Goal: Task Accomplishment & Management: Use online tool/utility

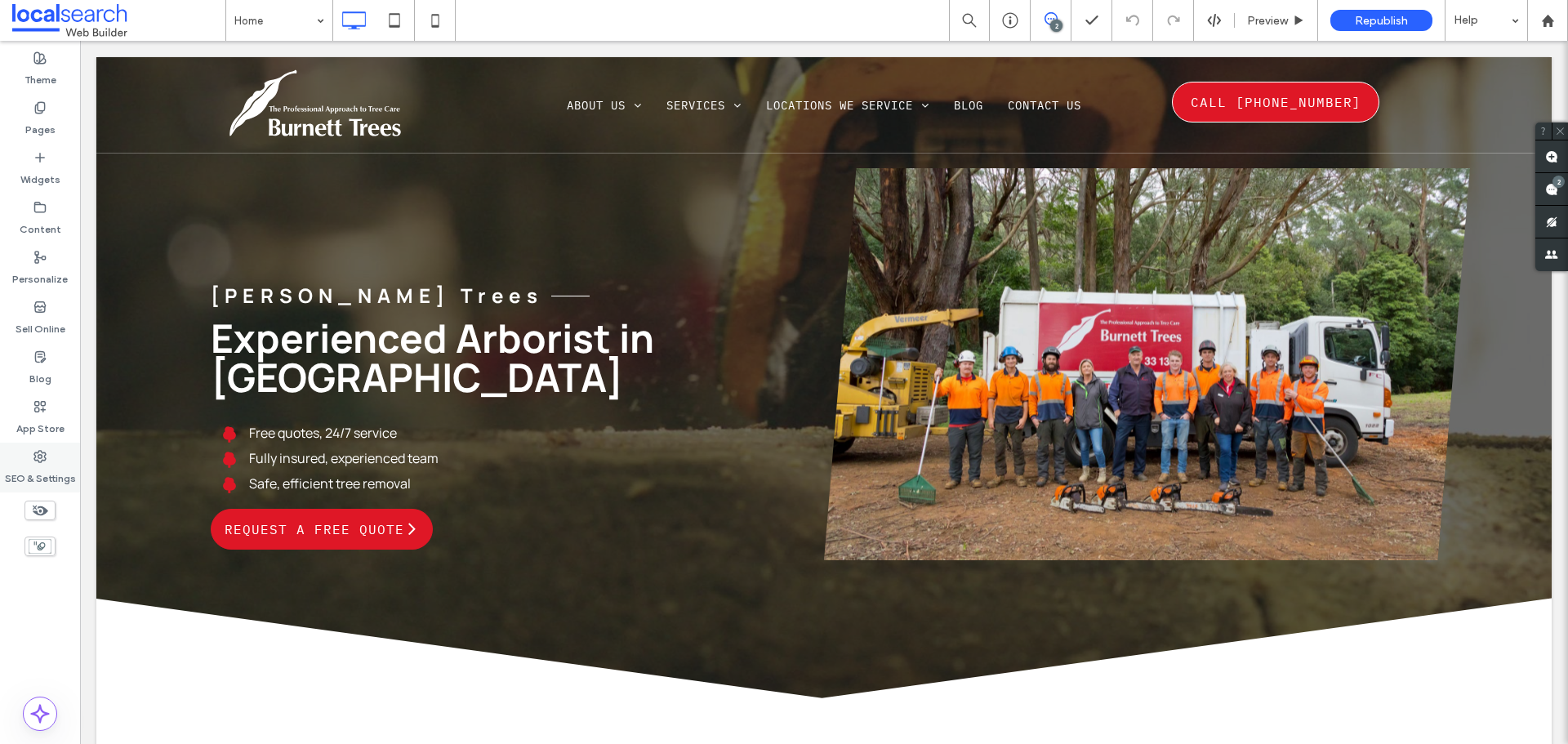
click at [50, 454] on div "SEO & Settings" at bounding box center [40, 467] width 80 height 50
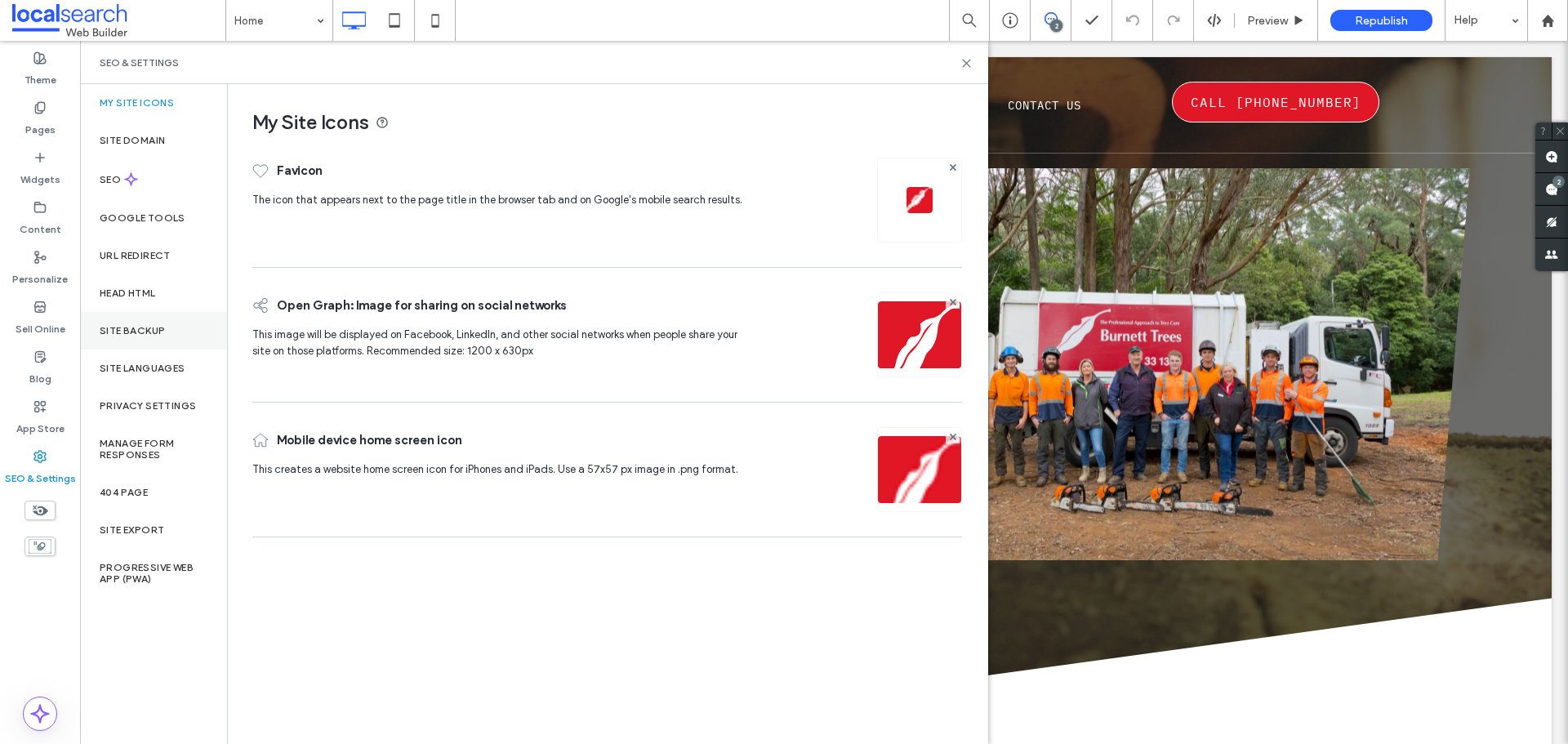
click at [177, 325] on div "Site Backup" at bounding box center [153, 331] width 147 height 38
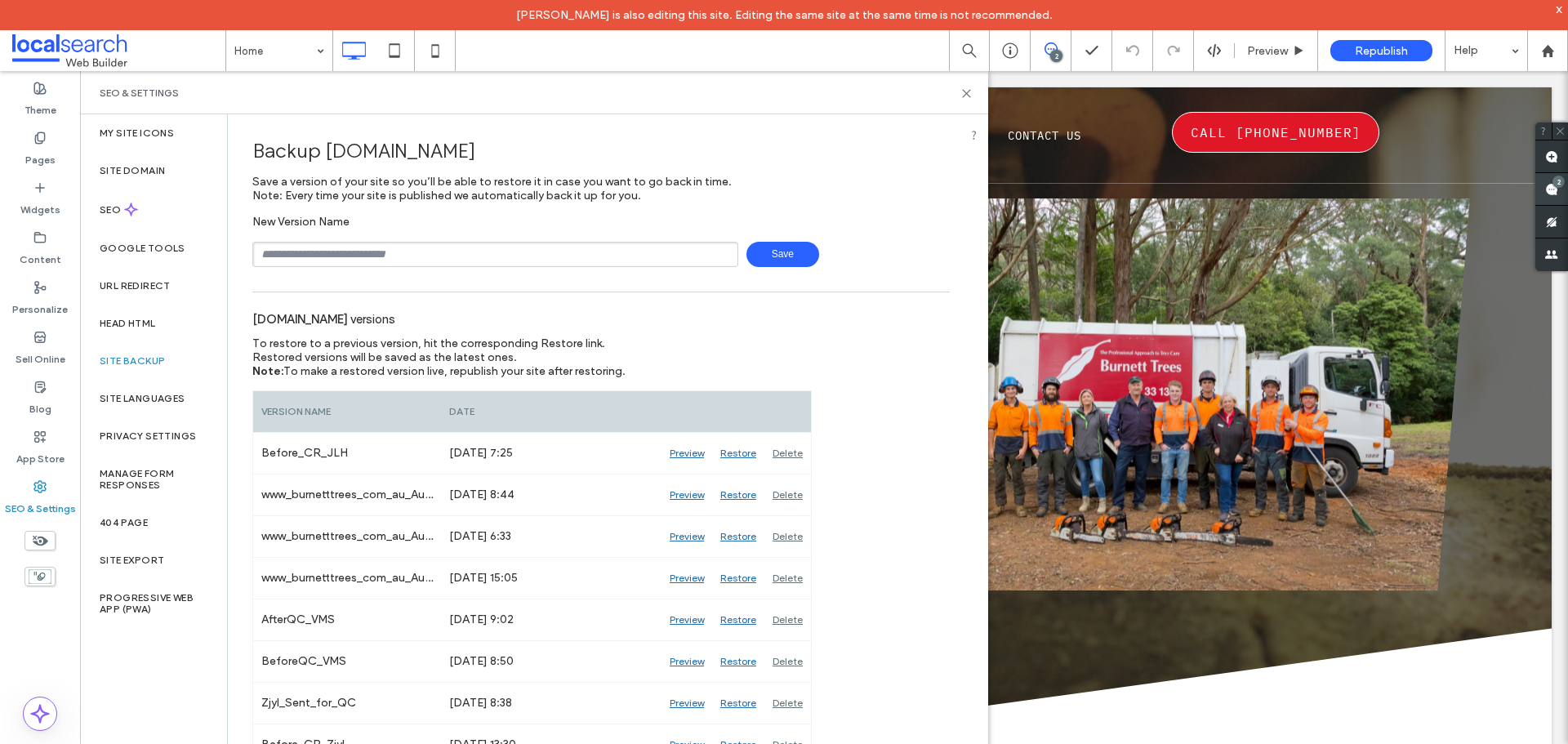
click at [1557, 189] on use at bounding box center [1551, 189] width 13 height 13
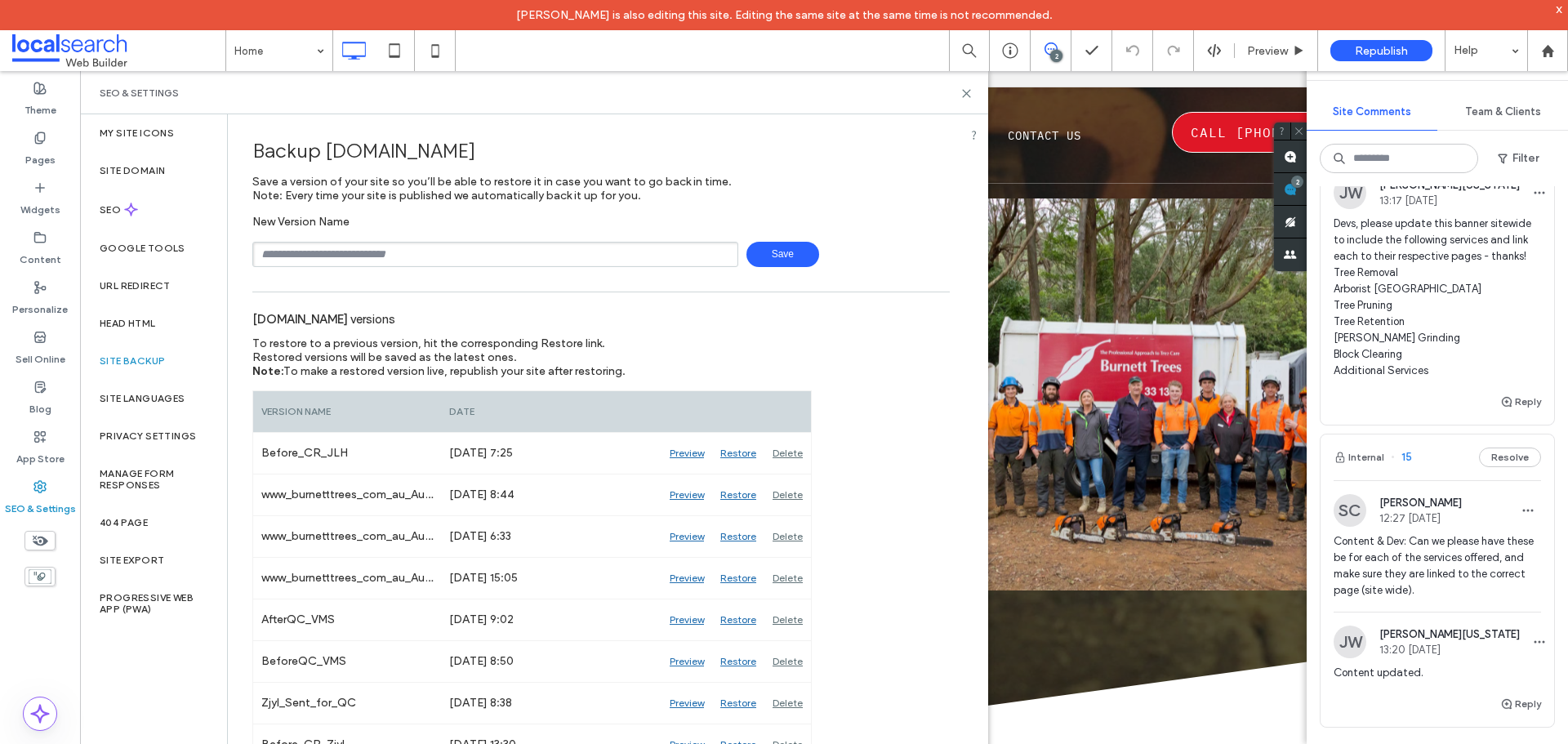
scroll to position [164, 0]
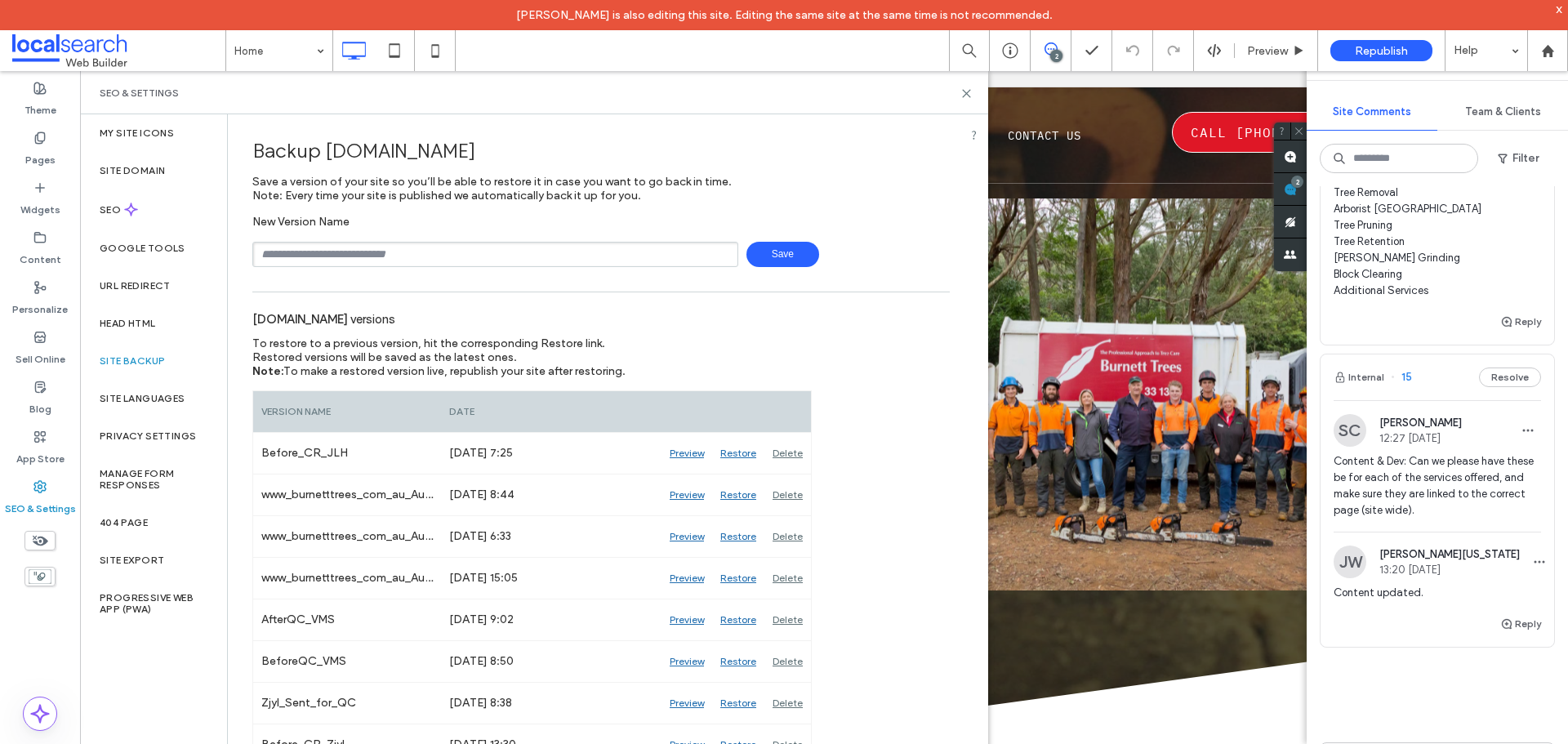
click at [1451, 487] on span "Content & Dev: Can we please have these be for each of the services offered, an…" at bounding box center [1438, 485] width 208 height 65
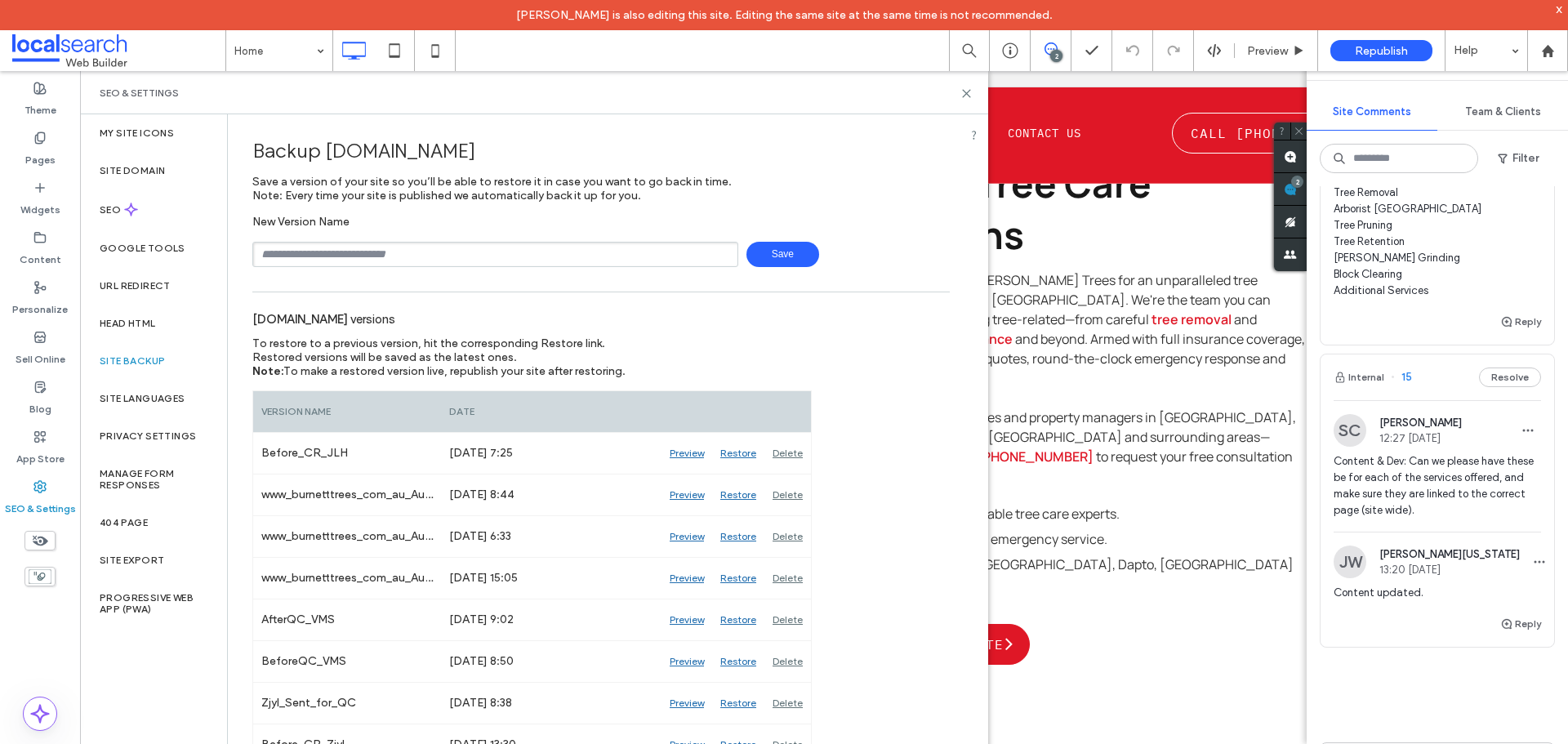
scroll to position [978, 0]
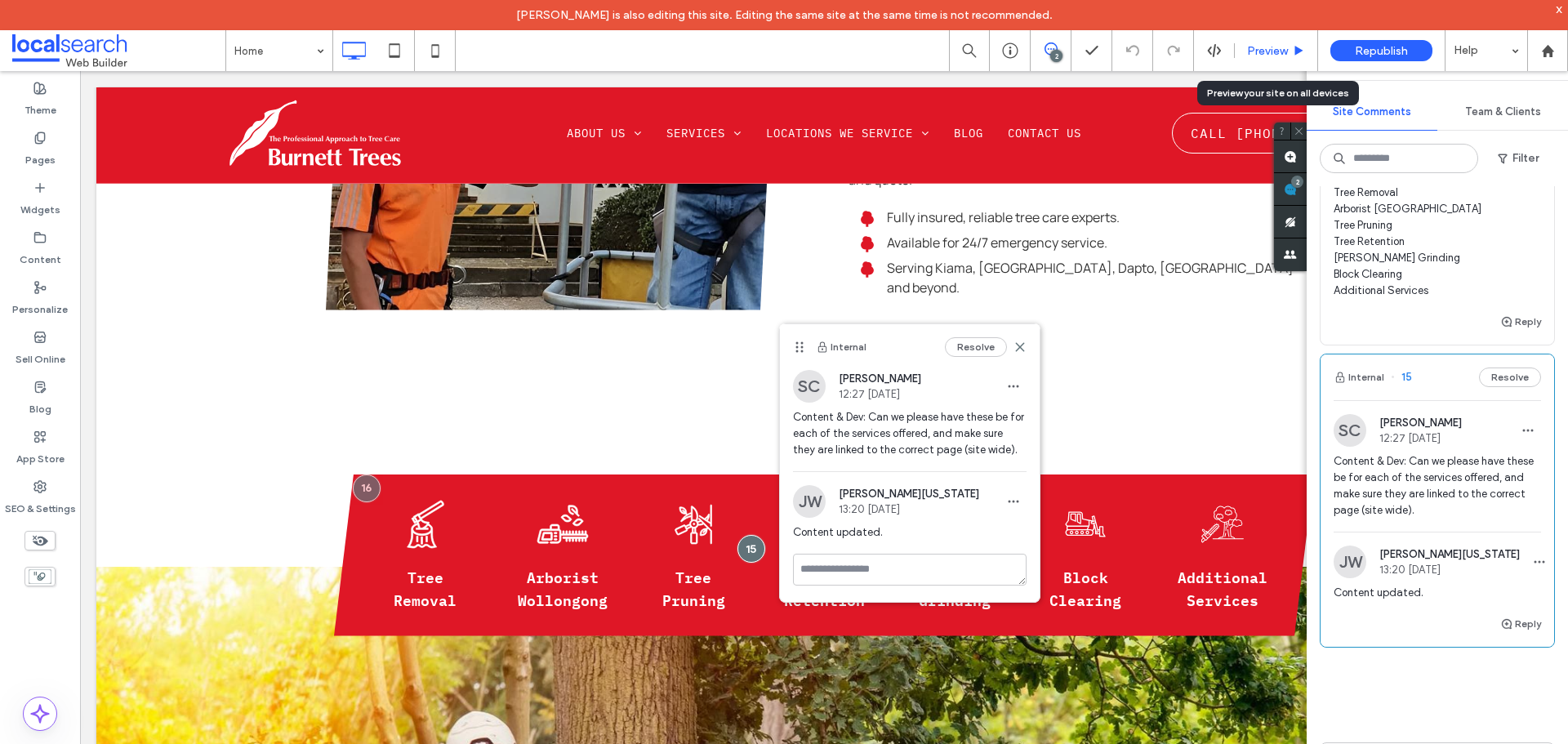
drag, startPoint x: 1082, startPoint y: 14, endPoint x: 1275, endPoint y: 55, distance: 197.3
click at [1275, 55] on span "Preview" at bounding box center [1267, 51] width 40 height 14
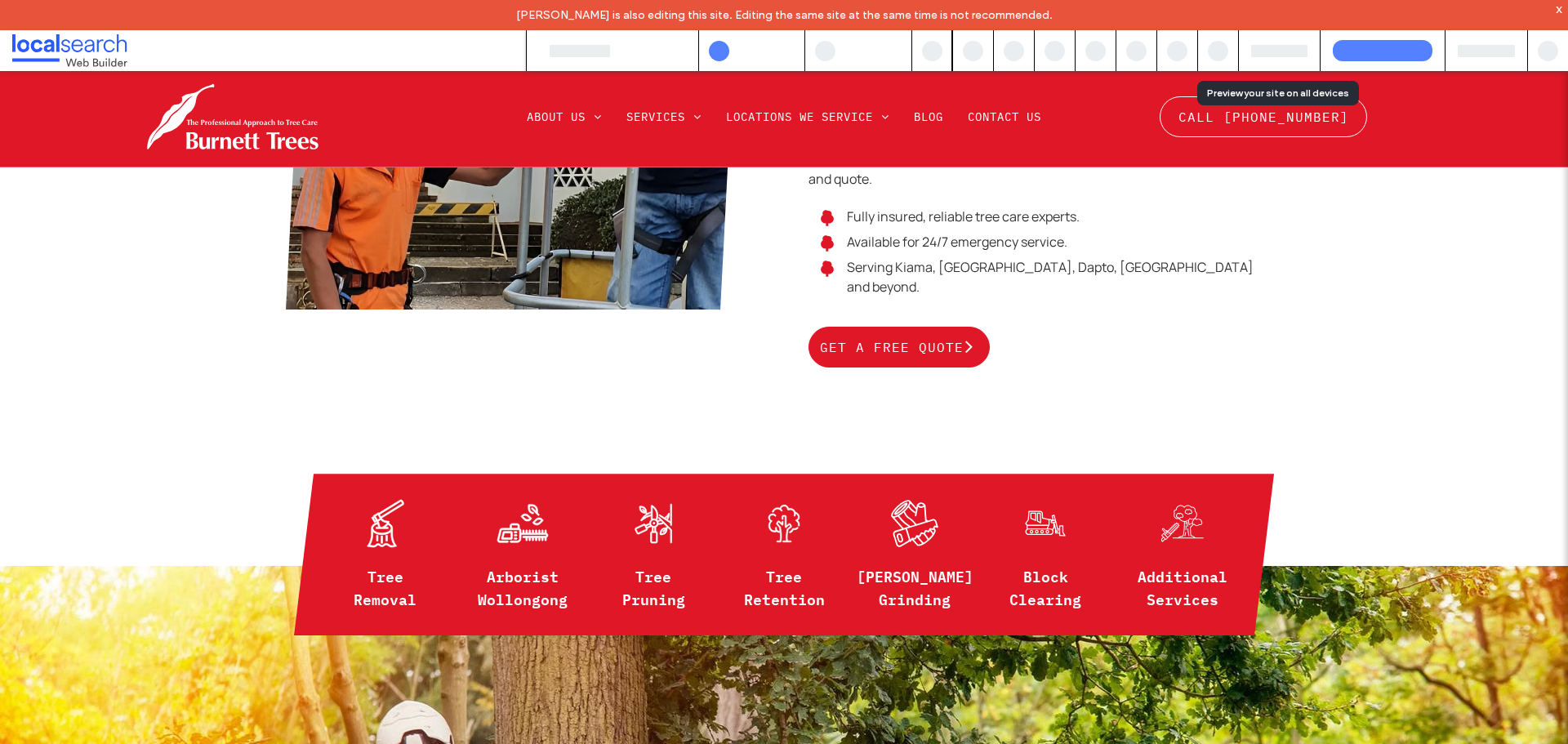
scroll to position [989, 0]
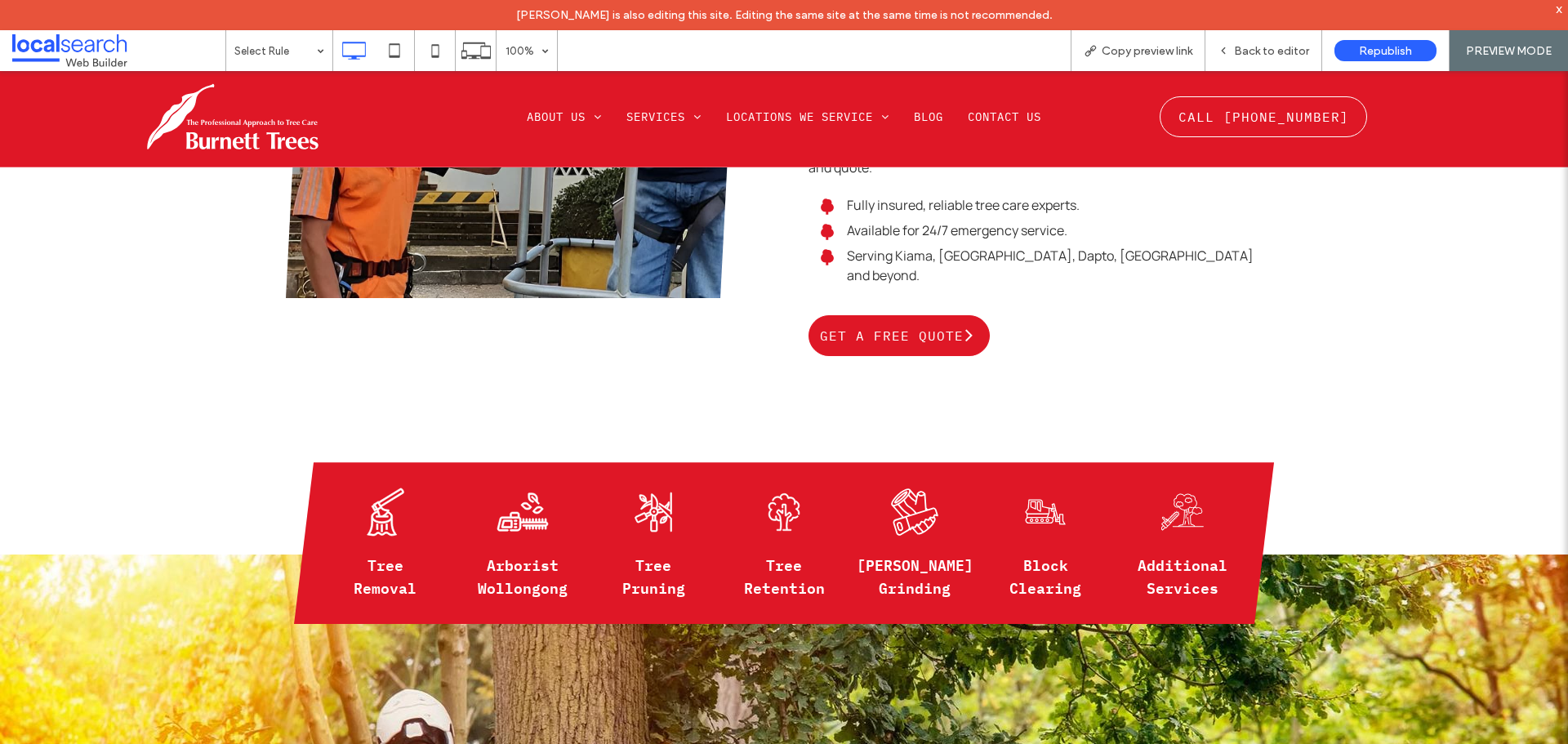
drag, startPoint x: 1143, startPoint y: 54, endPoint x: 1042, endPoint y: 7, distance: 111.4
click at [1142, 53] on span "Copy preview link" at bounding box center [1147, 51] width 91 height 14
drag, startPoint x: 9, startPoint y: 46, endPoint x: 1275, endPoint y: 45, distance: 1266.0
click at [1275, 45] on span "Back to editor" at bounding box center [1271, 51] width 75 height 14
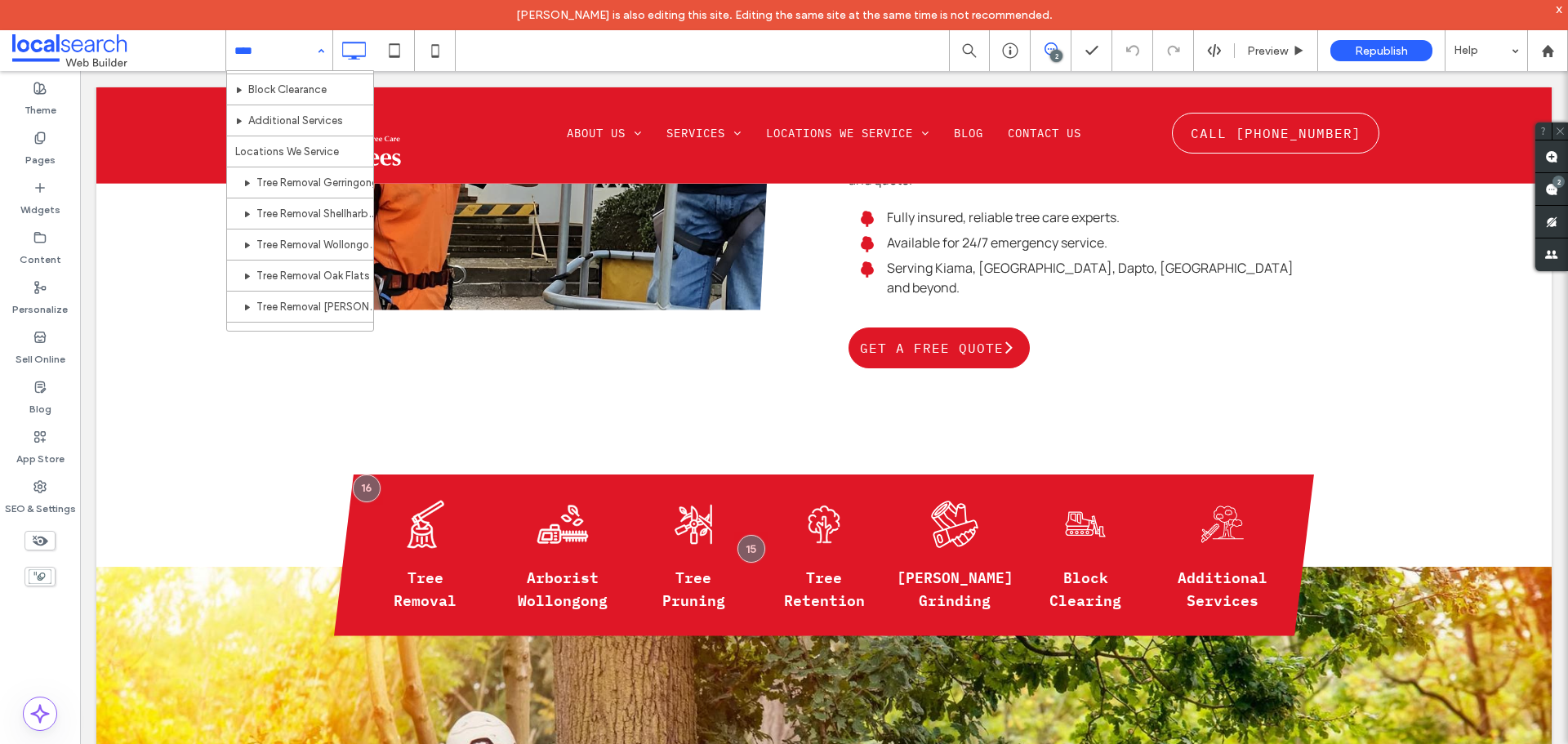
scroll to position [164, 0]
click at [325, 52] on div "Home About Us Services Tree Removal Arborist Wollongong Tree Pruning Tree Reten…" at bounding box center [279, 50] width 106 height 40
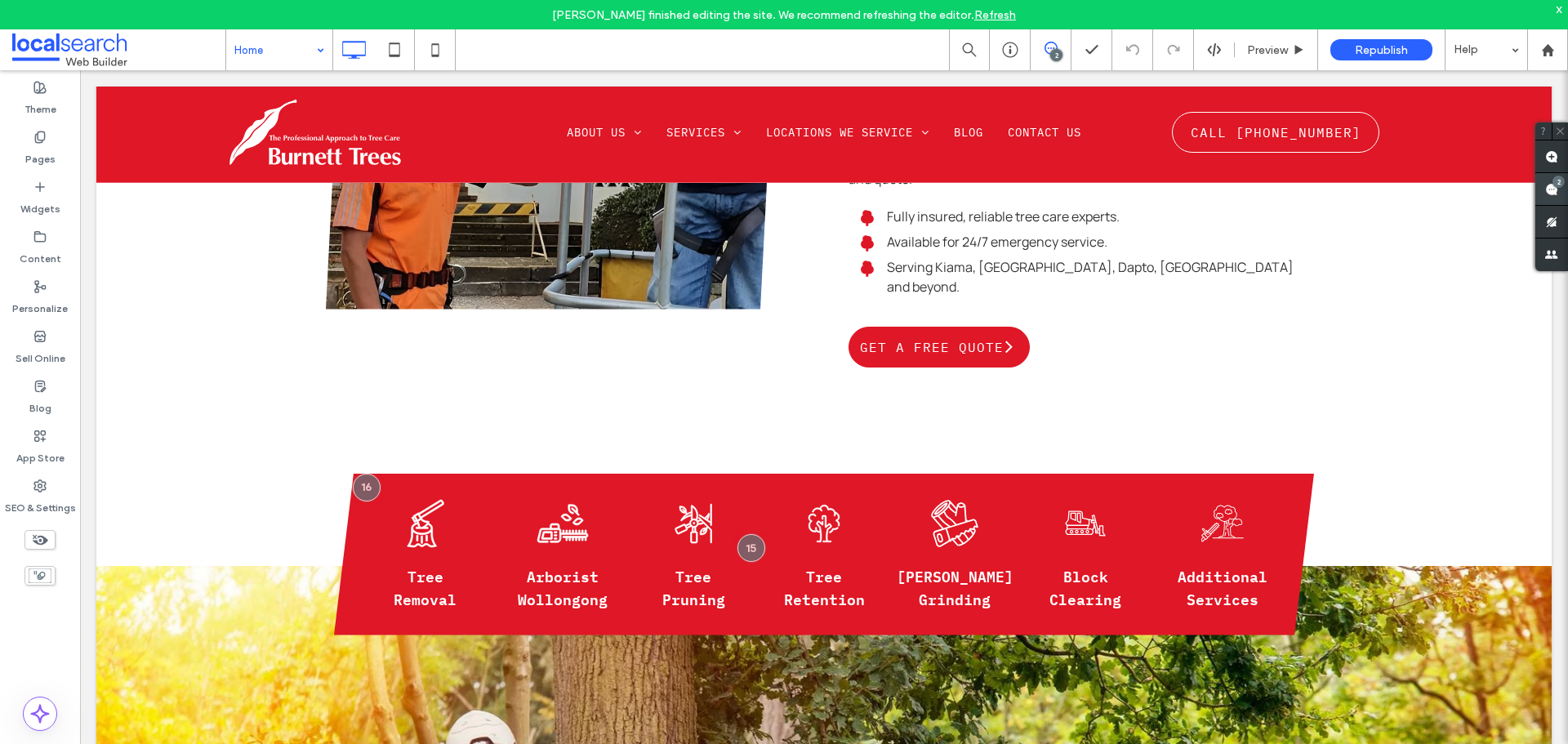
click at [1553, 194] on use at bounding box center [1551, 189] width 13 height 13
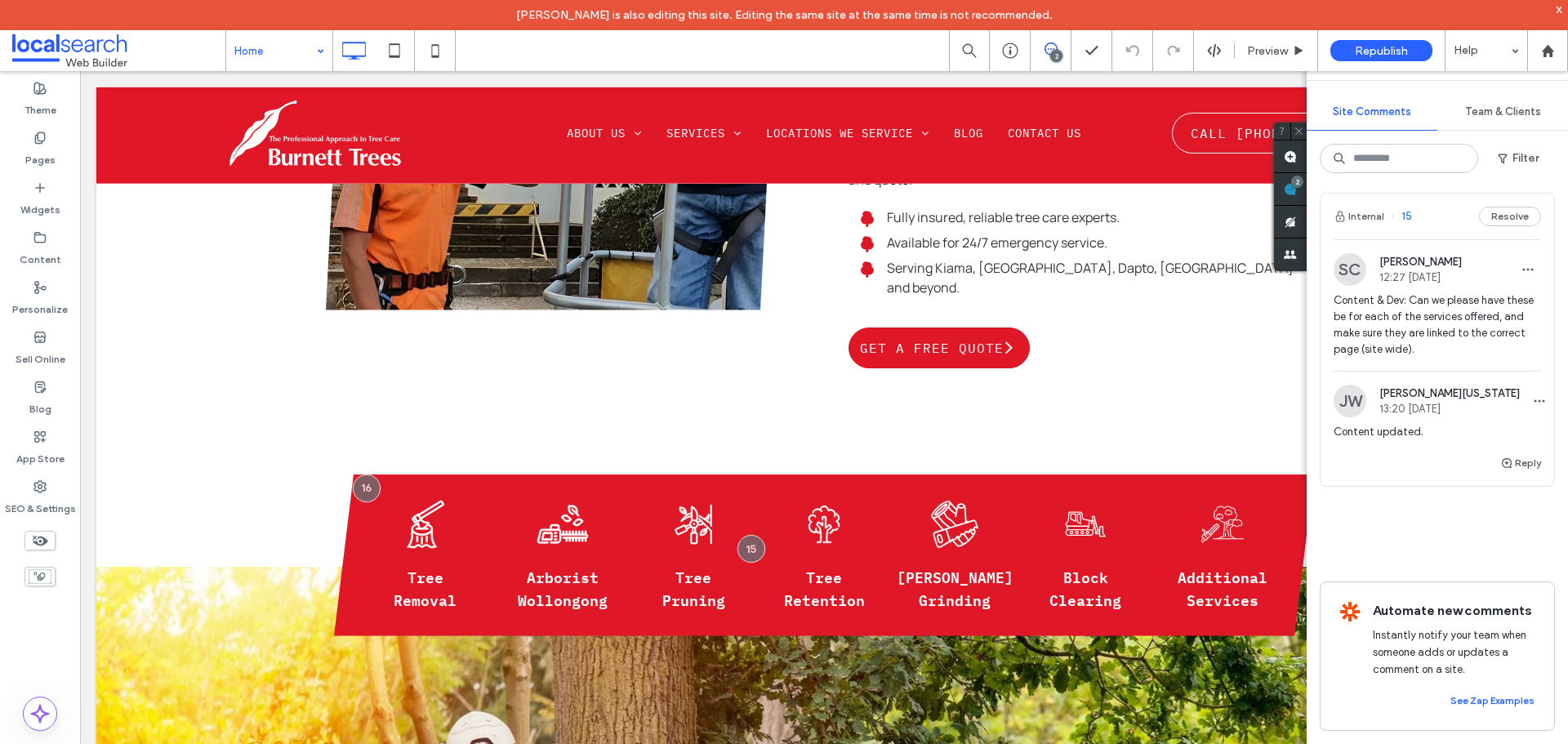
scroll to position [244, 0]
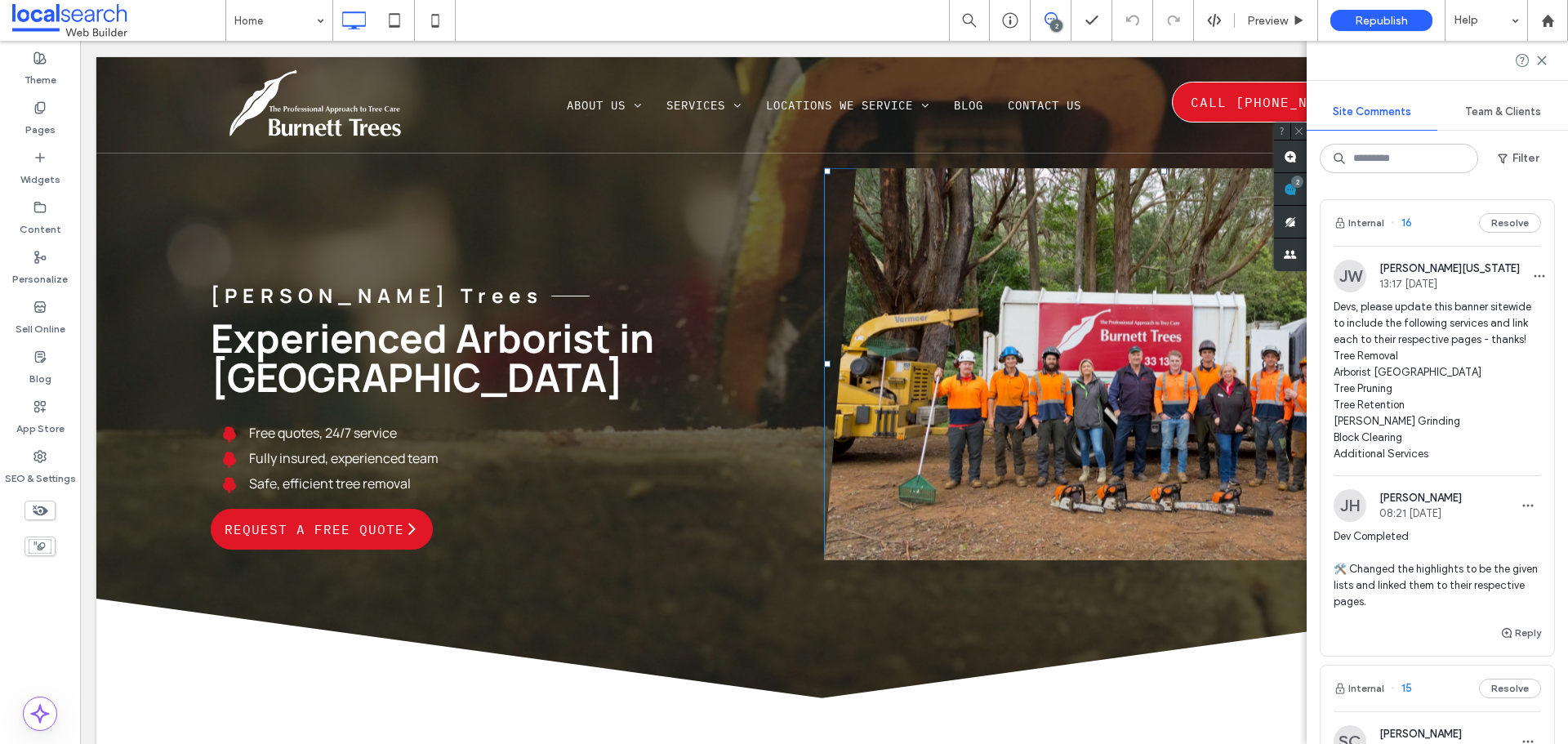
click at [54, 464] on label "SEO & Settings" at bounding box center [40, 475] width 71 height 23
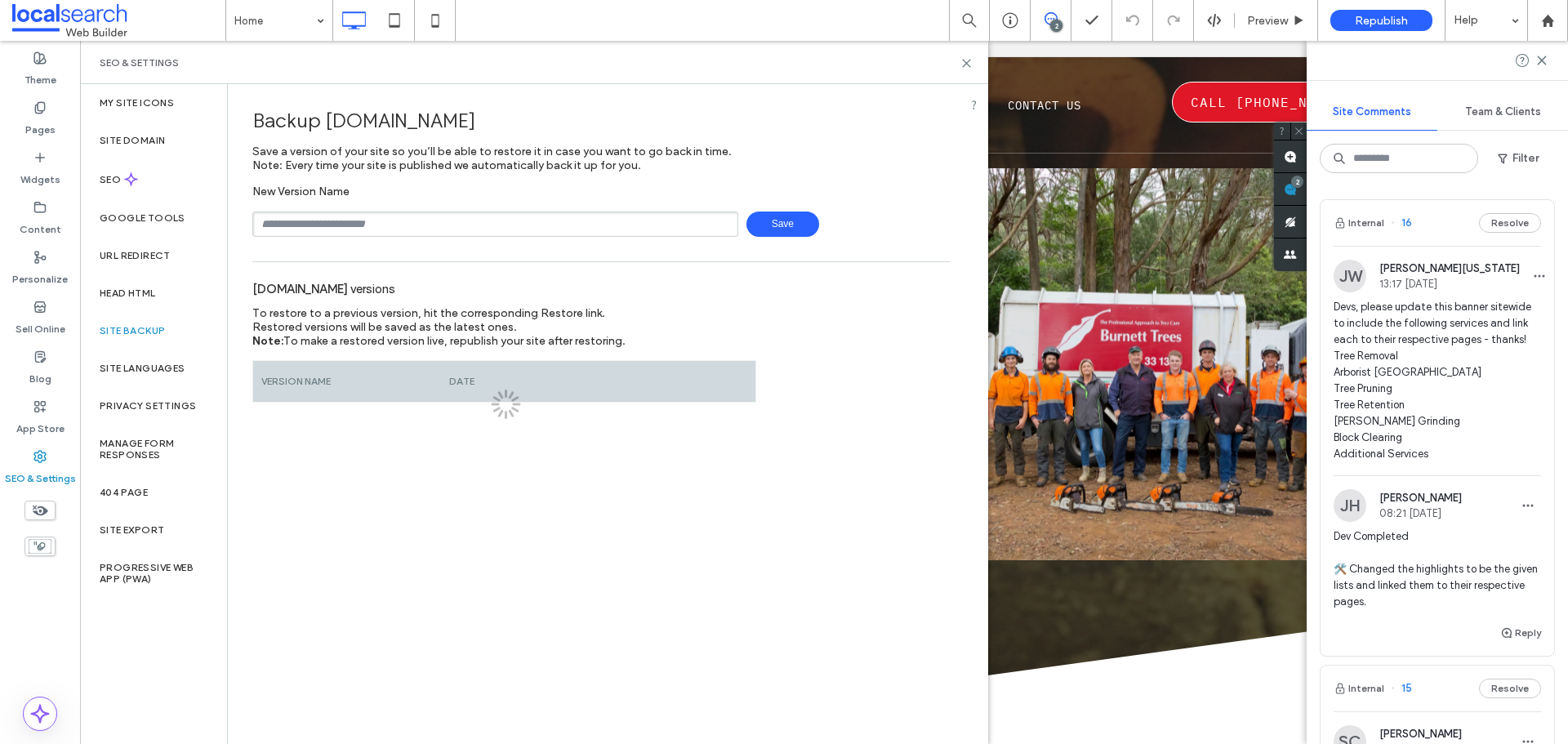
scroll to position [326, 0]
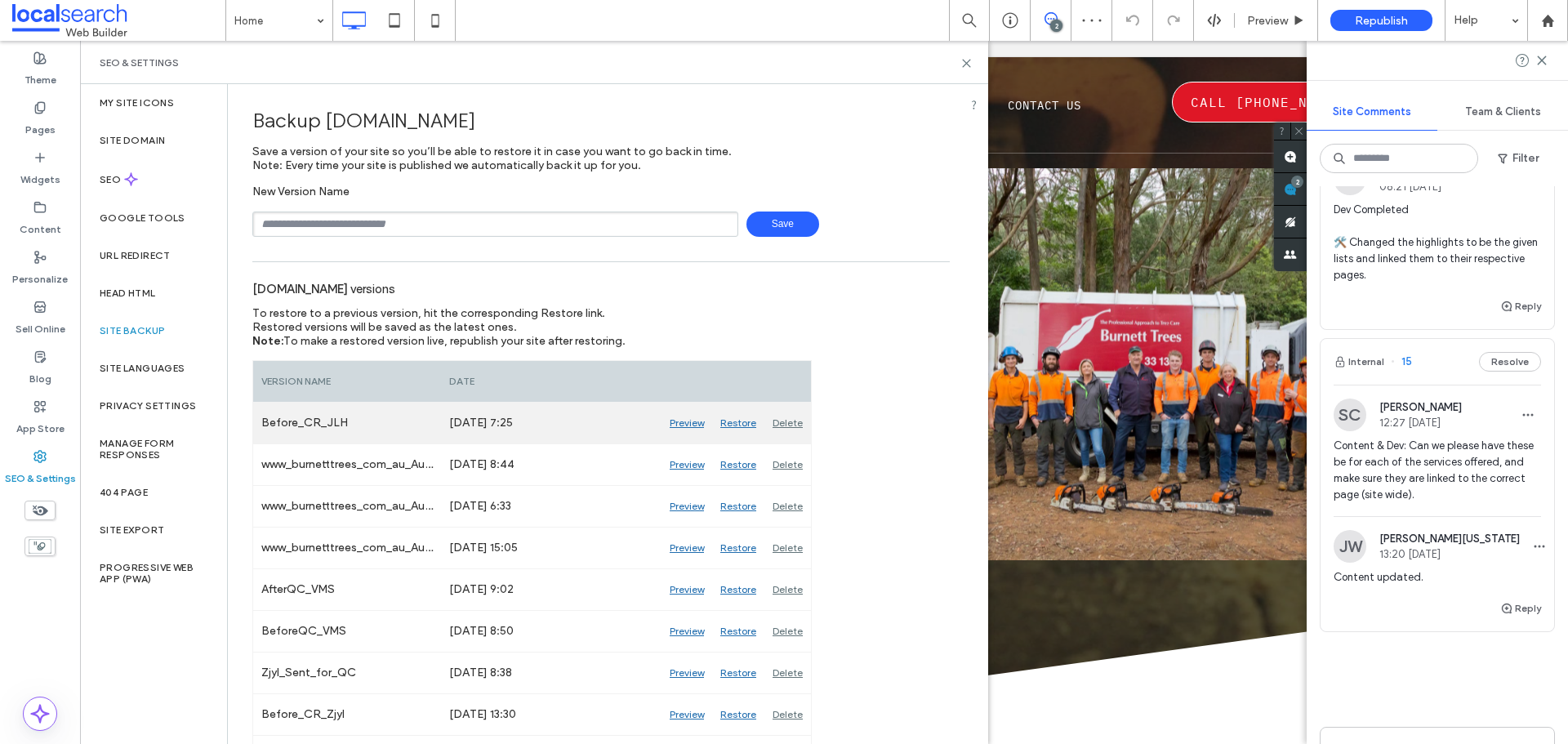
click at [689, 426] on div "Preview" at bounding box center [687, 423] width 51 height 40
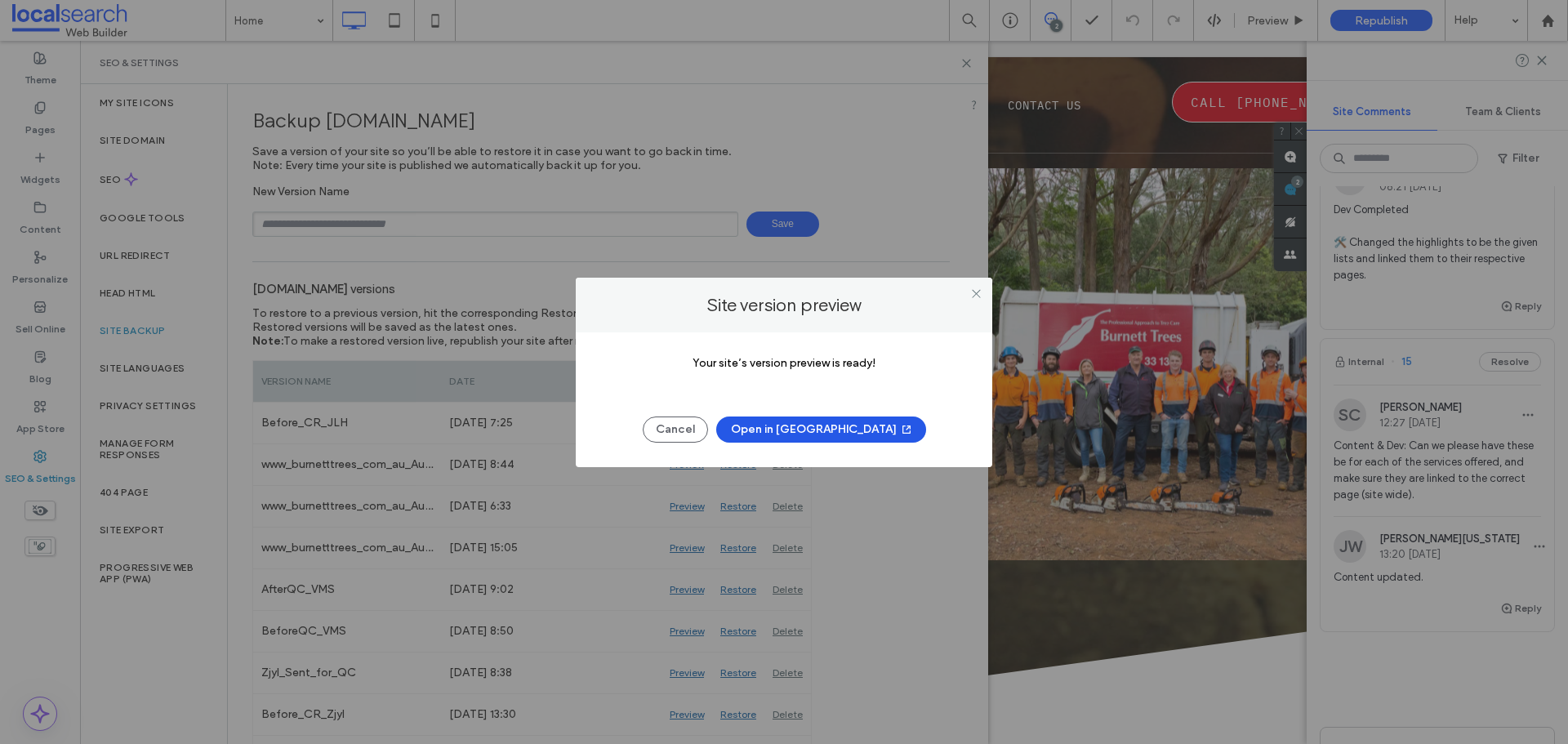
click at [813, 429] on button "Open in New Tab" at bounding box center [820, 430] width 210 height 26
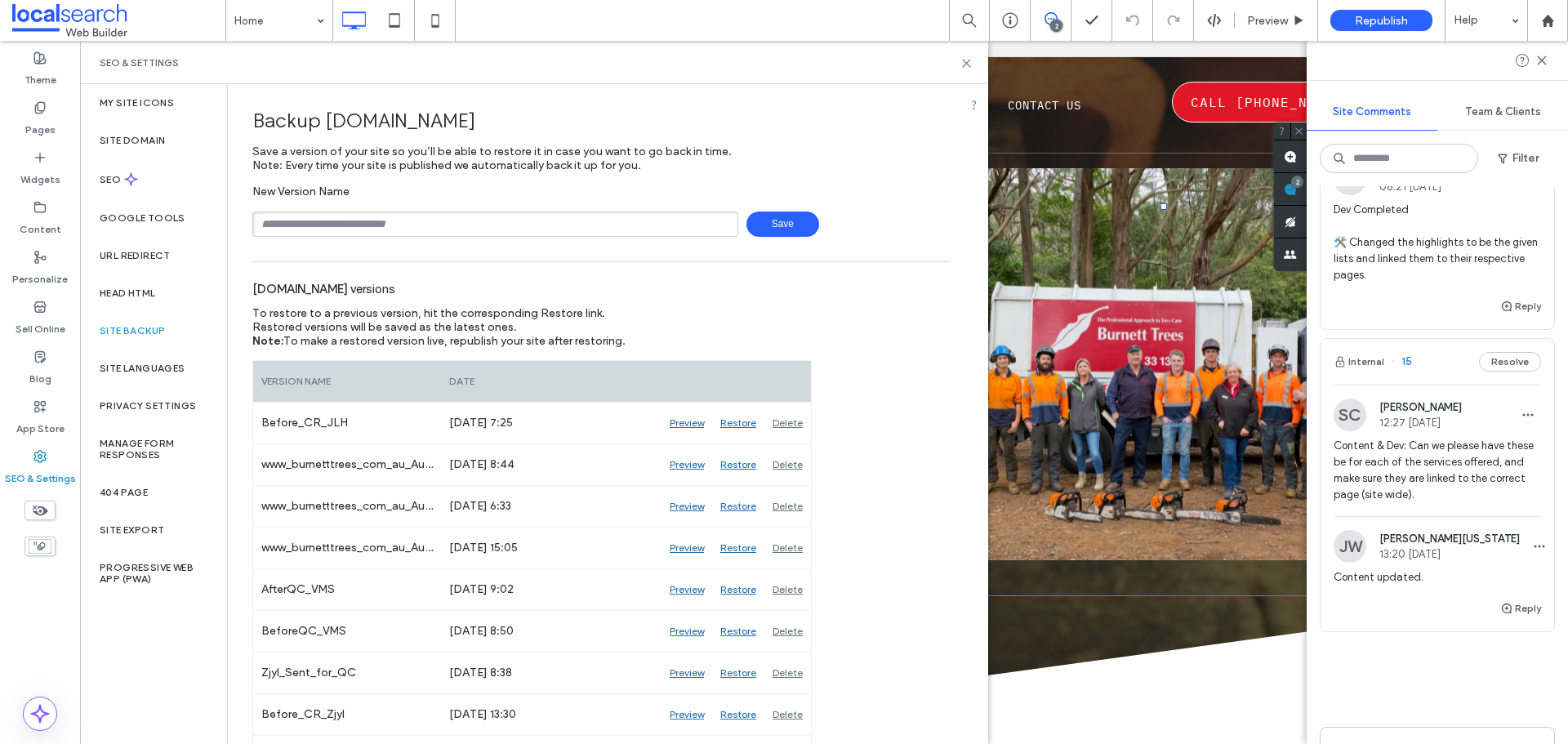
scroll to position [245, 0]
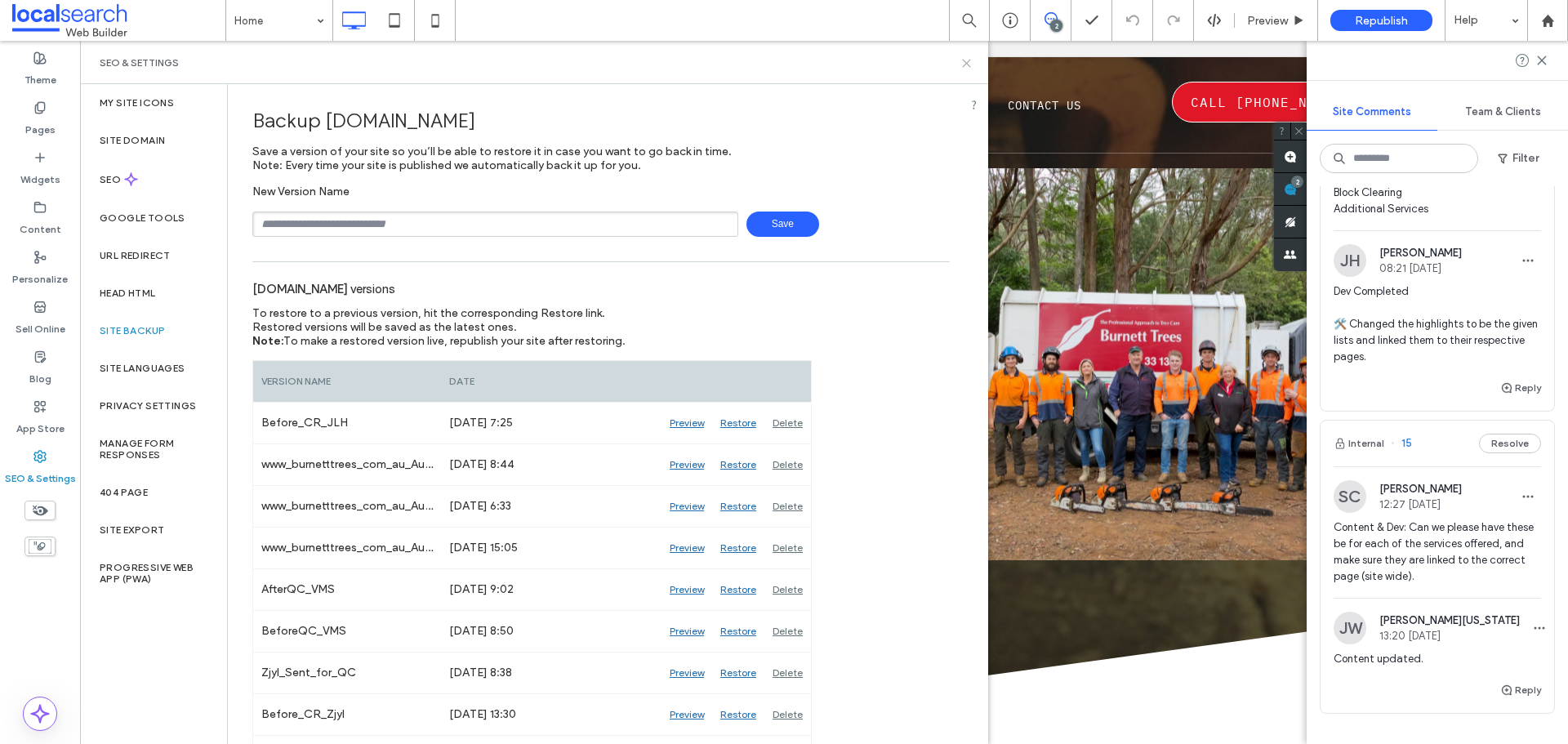
click at [968, 65] on icon at bounding box center [966, 63] width 12 height 12
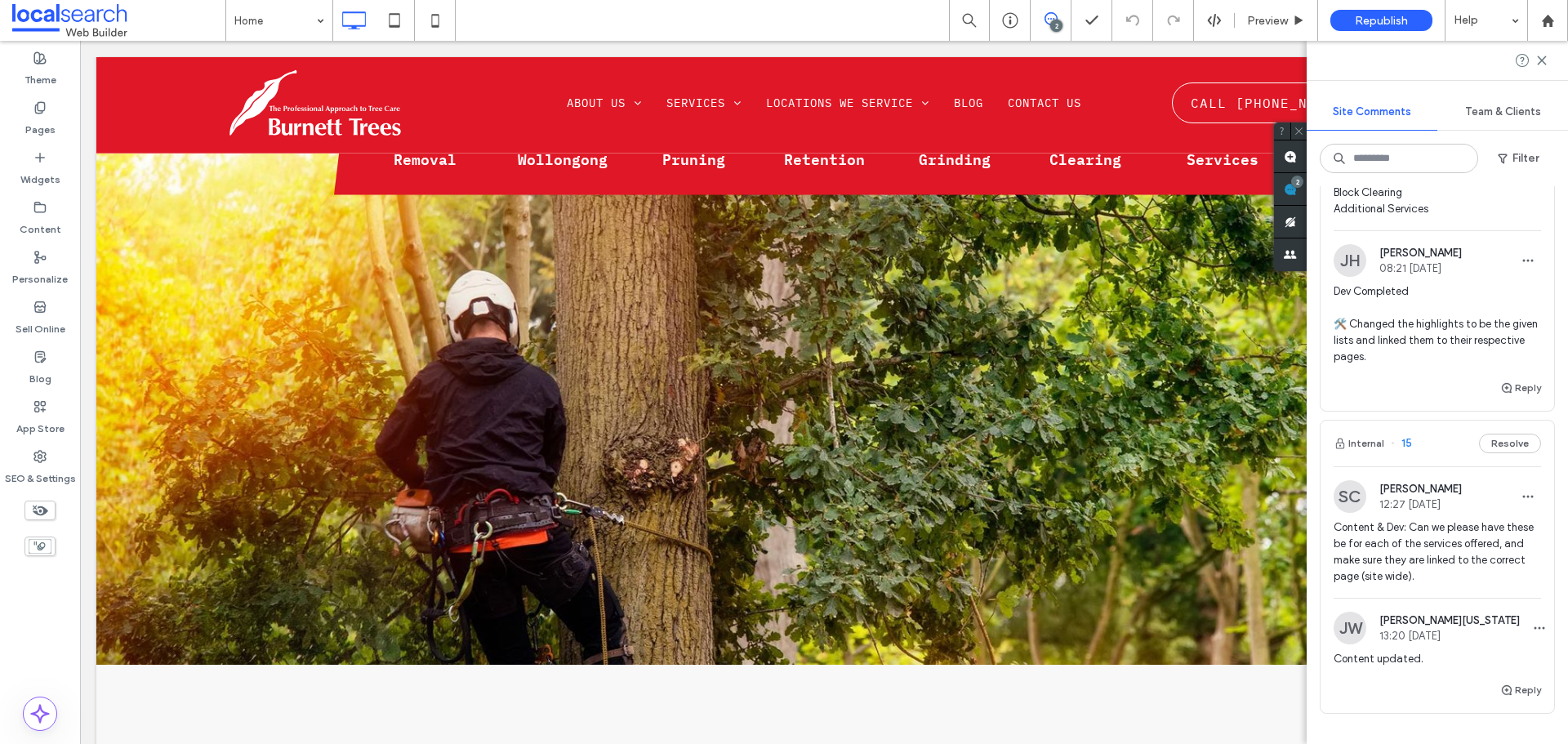
scroll to position [1061, 0]
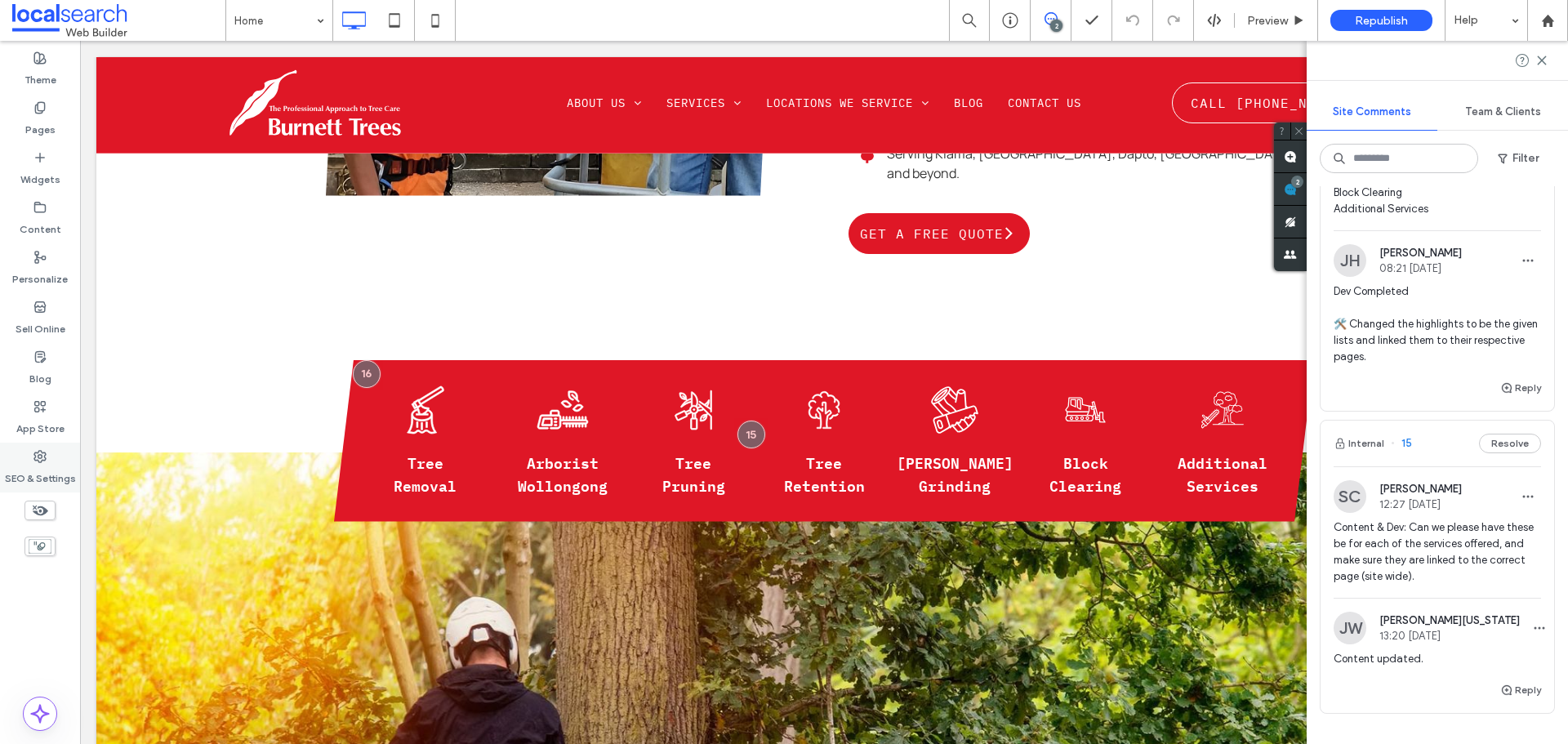
click at [42, 467] on label "SEO & Settings" at bounding box center [40, 475] width 71 height 23
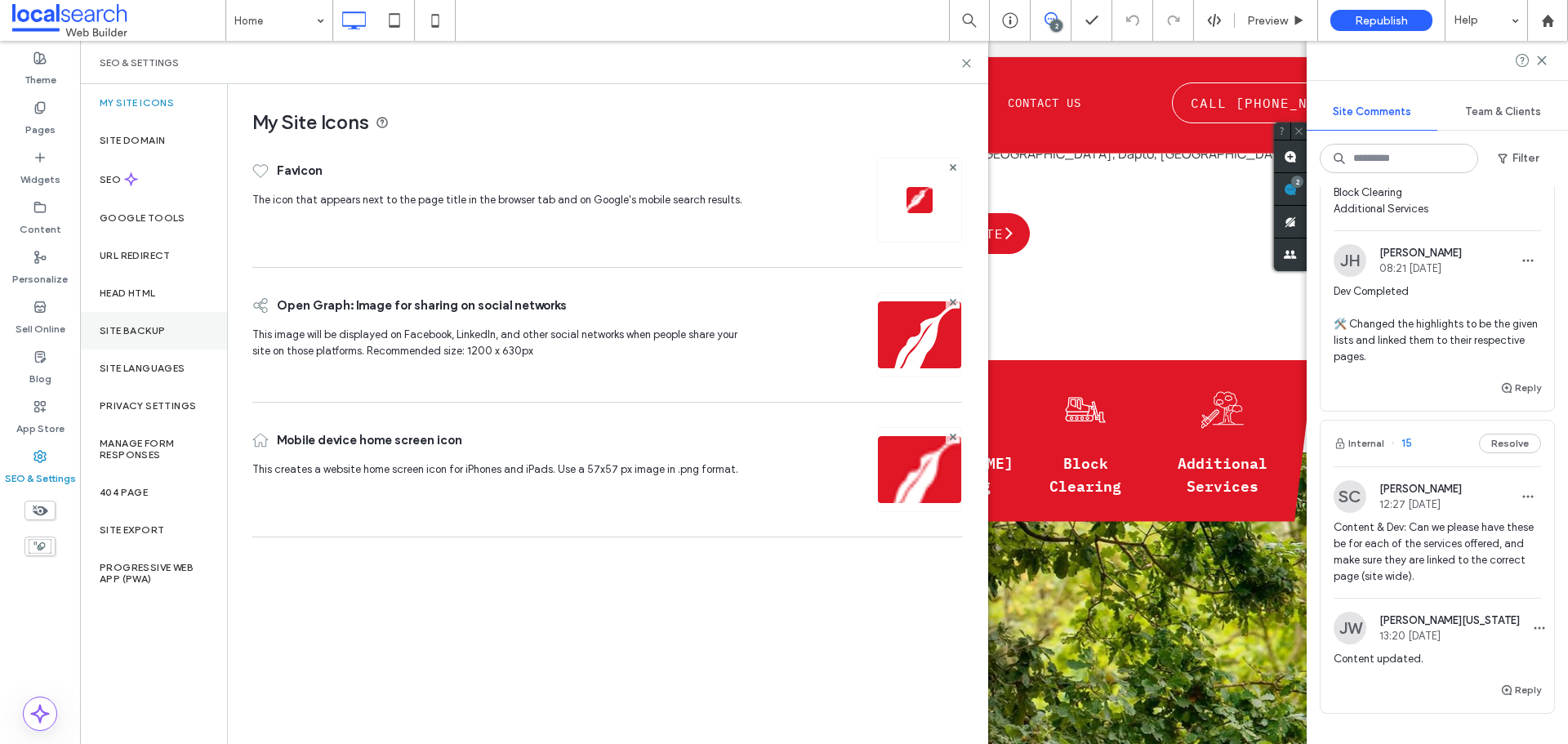
click at [161, 330] on label "Site Backup" at bounding box center [132, 331] width 65 height 11
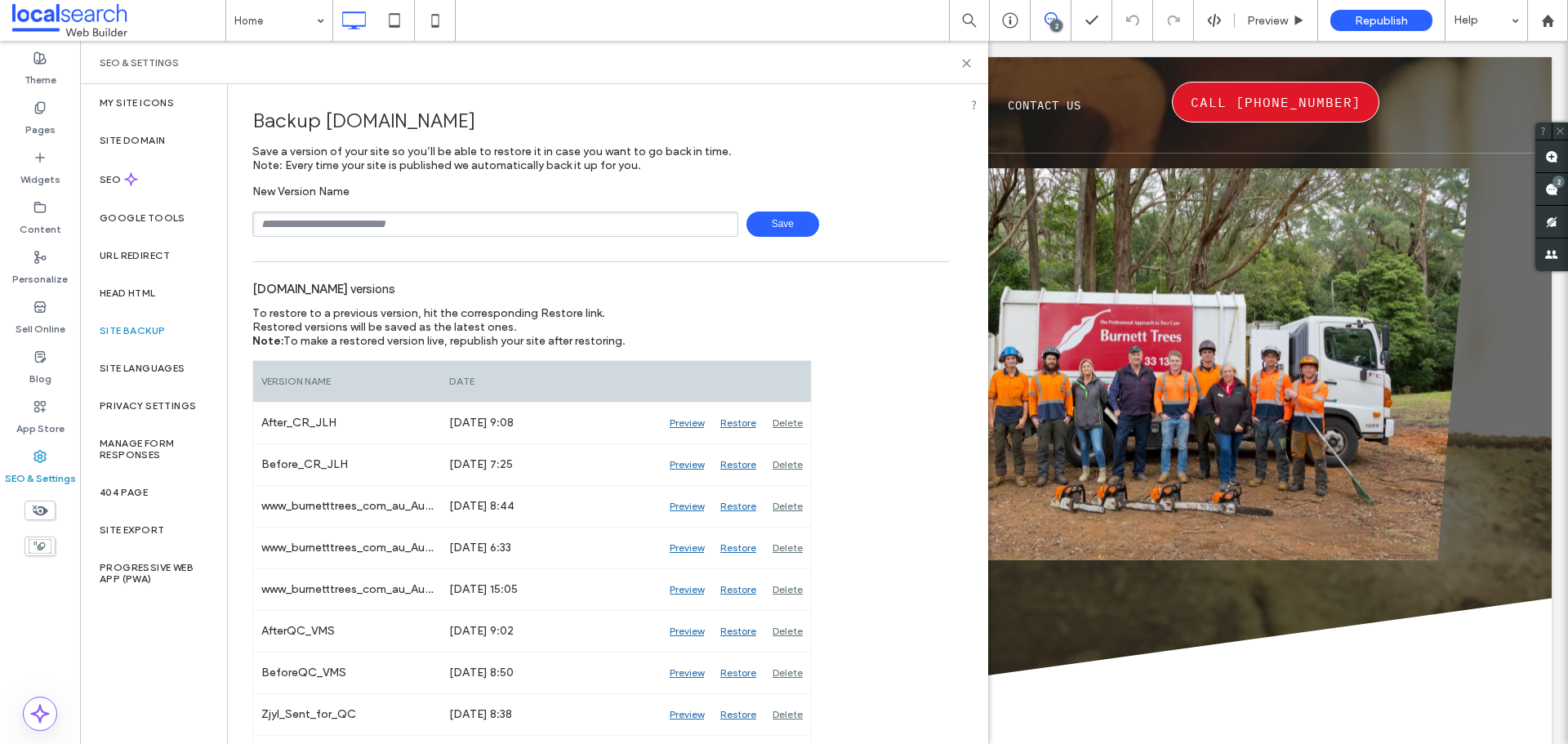
drag, startPoint x: 385, startPoint y: 226, endPoint x: 408, endPoint y: 246, distance: 30.5
click at [385, 226] on input "text" at bounding box center [495, 224] width 486 height 26
type input "**********"
click at [769, 226] on span "Save" at bounding box center [783, 224] width 73 height 26
click at [969, 65] on use at bounding box center [966, 63] width 7 height 7
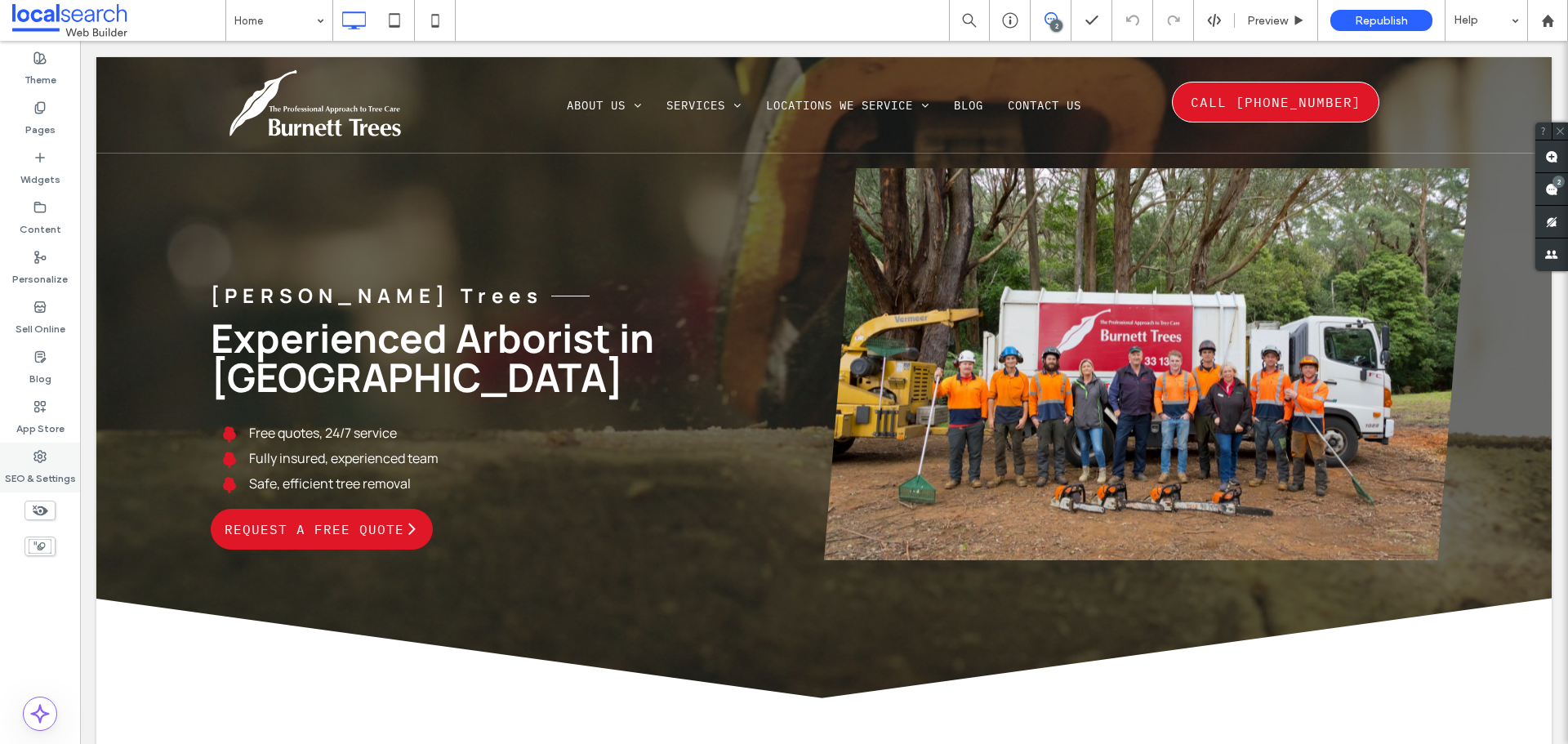
click at [49, 477] on label "SEO & Settings" at bounding box center [40, 475] width 71 height 23
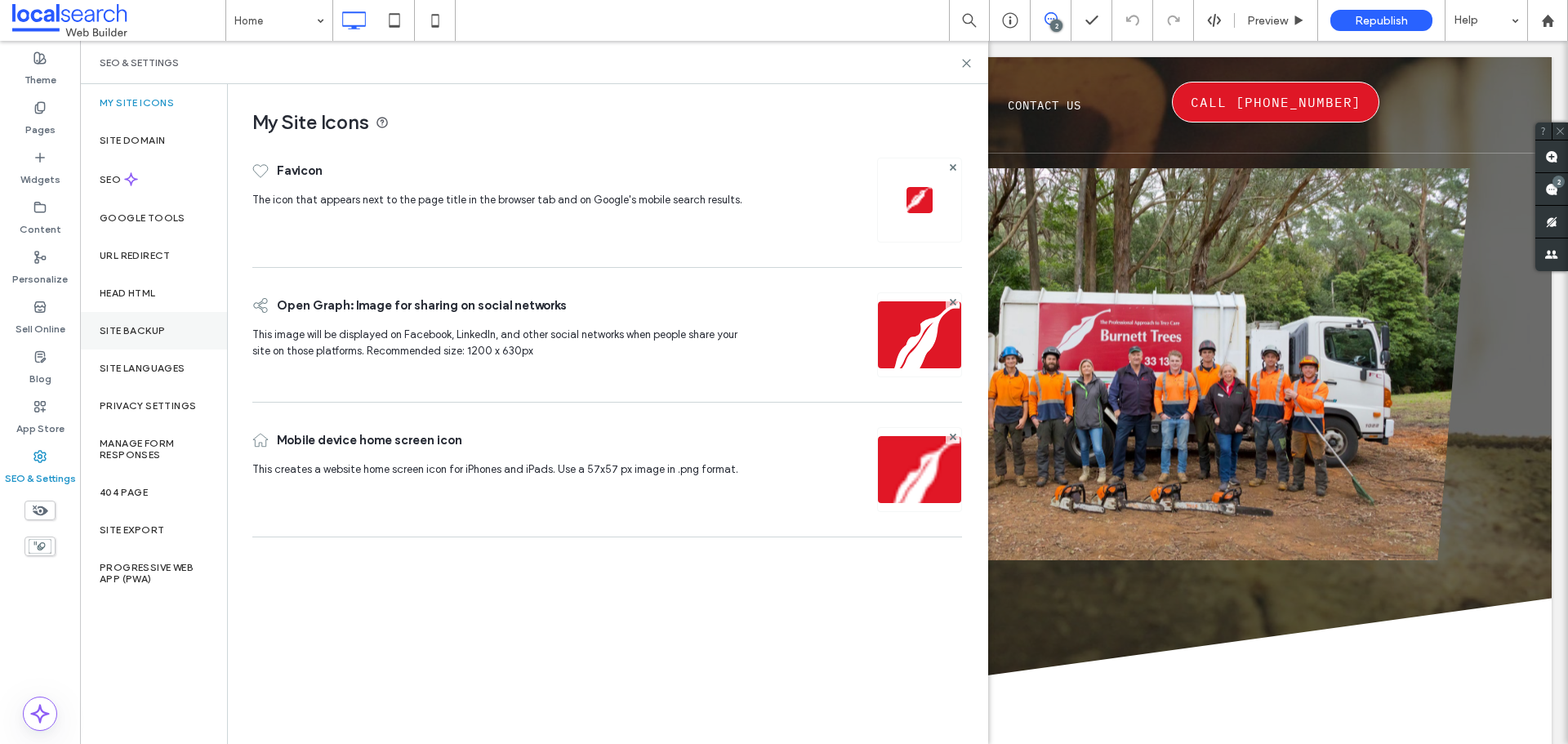
click at [166, 333] on div "Site Backup" at bounding box center [153, 331] width 147 height 38
